Goal: Task Accomplishment & Management: Manage account settings

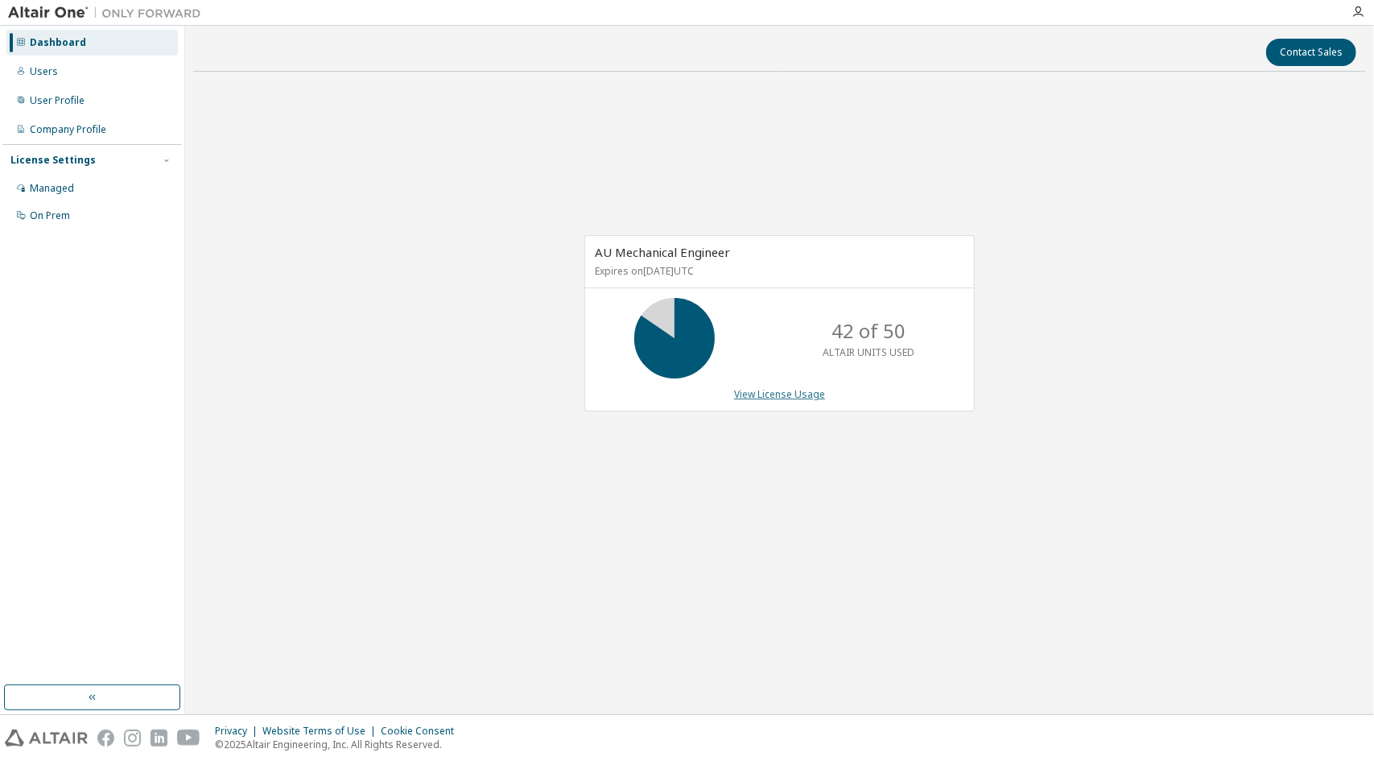
click at [776, 394] on link "View License Usage" at bounding box center [779, 394] width 91 height 14
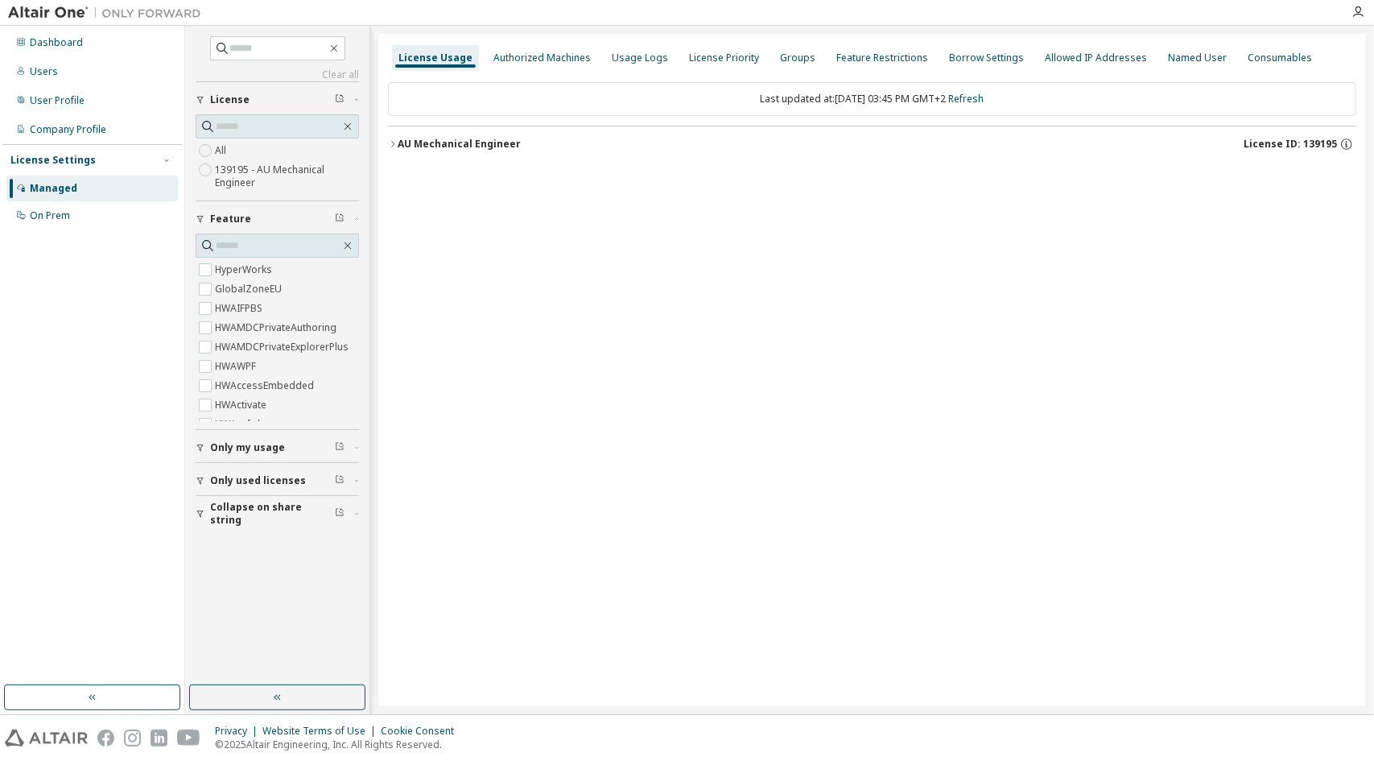
click at [387, 128] on div "License Usage Authorized Machines Usage Logs License Priority Groups Feature Re…" at bounding box center [872, 370] width 988 height 672
click at [397, 143] on icon "button" at bounding box center [393, 144] width 10 height 10
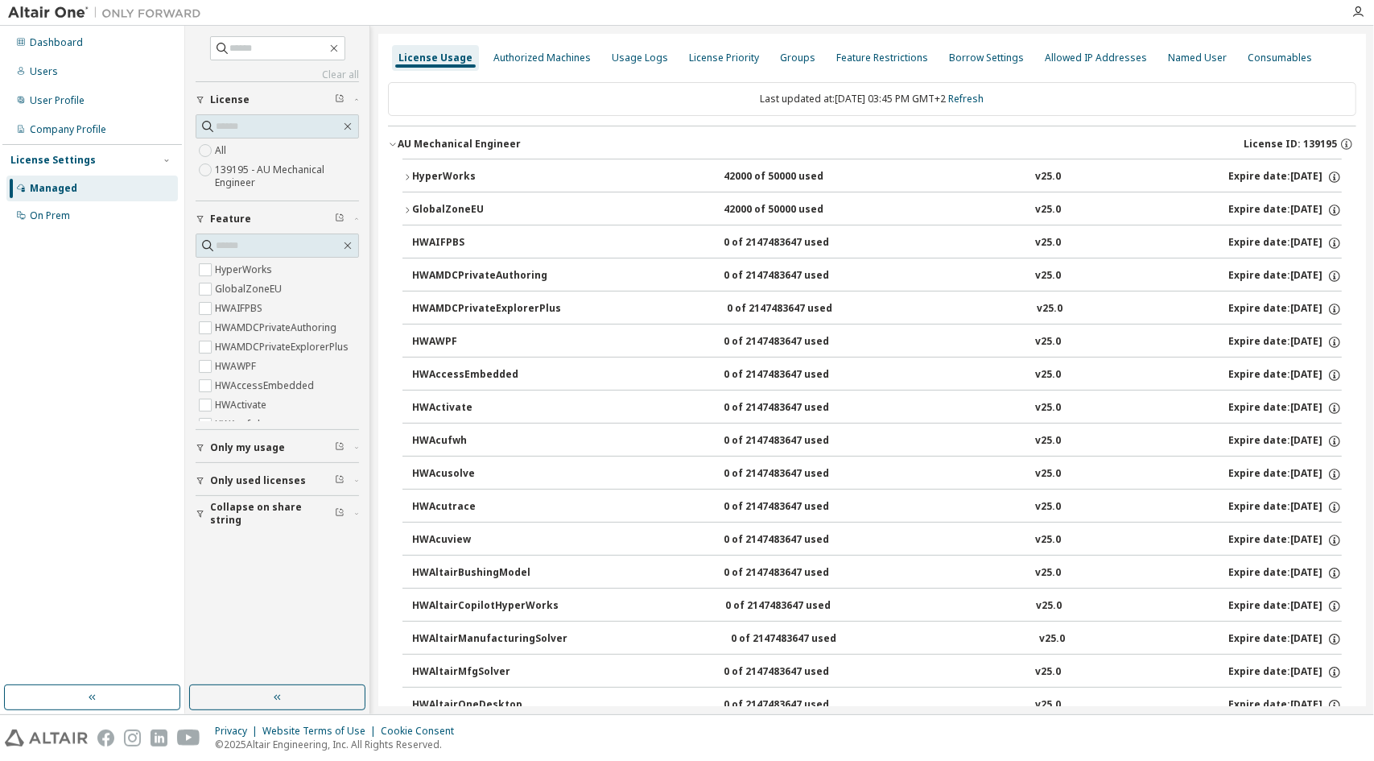
click at [412, 173] on div "HyperWorks" at bounding box center [484, 177] width 145 height 14
